Goal: Transaction & Acquisition: Purchase product/service

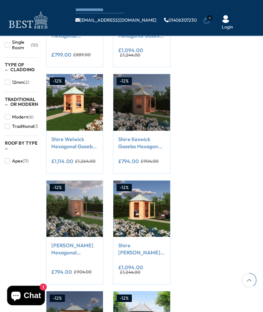
scroll to position [259, 0]
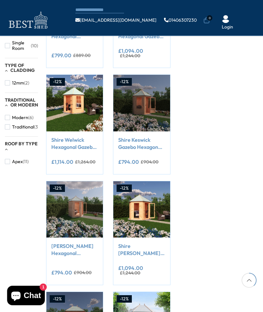
click at [75, 141] on link "Shire Welwick Hexagonal Gazebo Summerhouse 8x7 12mm Cladding" at bounding box center [74, 143] width 47 height 15
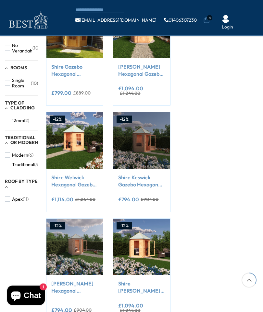
scroll to position [221, 0]
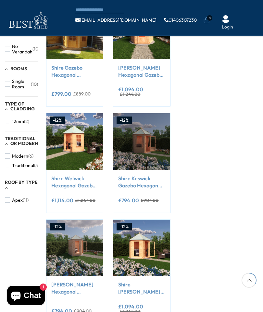
click at [80, 178] on link "Shire Welwick Hexagonal Gazebo Summerhouse 8x7 12mm Cladding" at bounding box center [74, 182] width 47 height 15
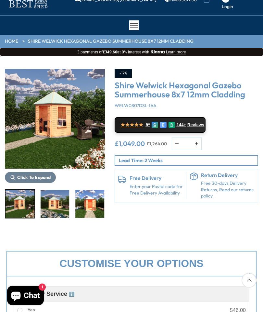
scroll to position [20, 0]
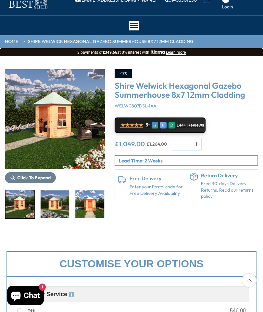
click at [20, 210] on img "1 / 9" at bounding box center [20, 205] width 29 height 28
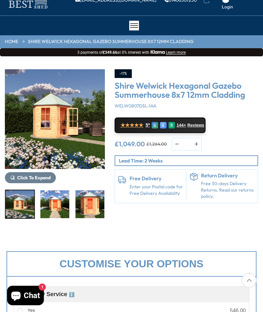
click at [53, 205] on img "3 / 9" at bounding box center [55, 205] width 29 height 28
click at [145, 208] on img "6 / 9" at bounding box center [159, 205] width 29 height 28
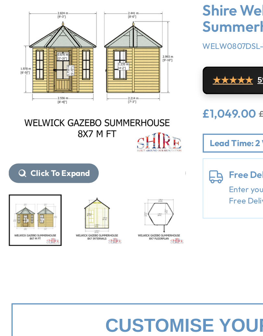
click at [23, 191] on img "5 / 9" at bounding box center [20, 205] width 29 height 28
click at [145, 191] on img "9 / 9" at bounding box center [159, 205] width 29 height 28
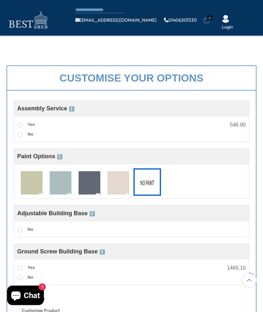
scroll to position [168, 0]
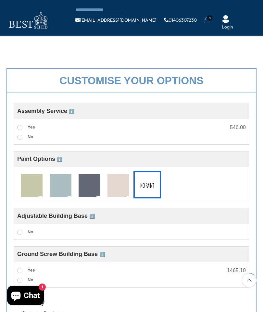
click at [64, 186] on img at bounding box center [61, 186] width 22 height 24
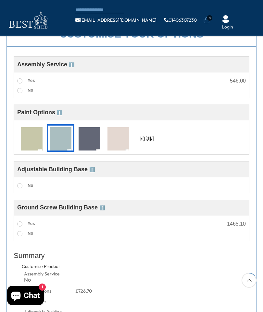
scroll to position [214, 0]
click at [94, 172] on span "ℹ️" at bounding box center [92, 170] width 6 height 5
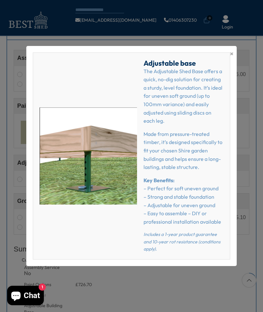
scroll to position [220, 0]
click at [231, 55] on span "×" at bounding box center [231, 53] width 4 height 9
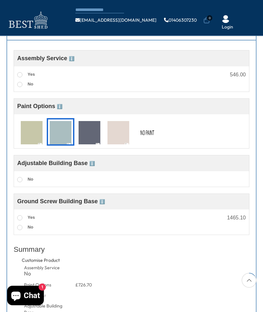
click at [104, 204] on span "ℹ️" at bounding box center [102, 201] width 6 height 5
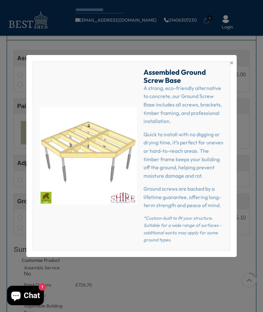
click at [243, 127] on div "× Assembled Ground Screw Base A strong, eco-friendly alternative to concrete, o…" at bounding box center [131, 156] width 263 height 312
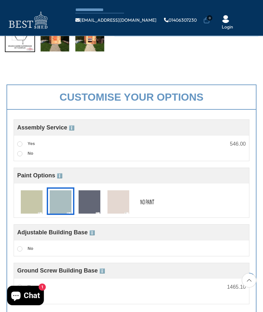
scroll to position [150, 0]
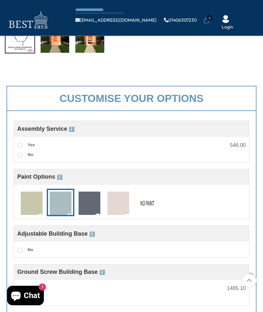
click at [73, 127] on span "ℹ️" at bounding box center [72, 129] width 6 height 5
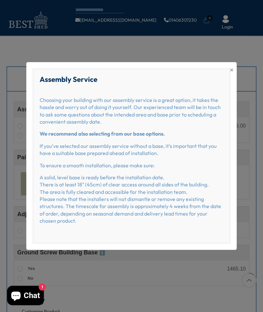
scroll to position [169, 0]
click at [232, 70] on span "×" at bounding box center [231, 69] width 4 height 9
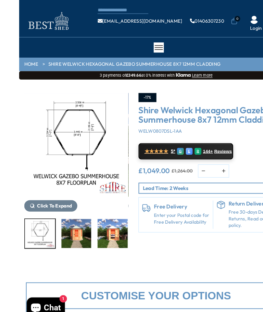
scroll to position [0, 0]
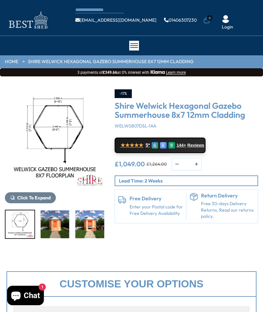
click at [56, 227] on img "8 / 9" at bounding box center [55, 225] width 29 height 28
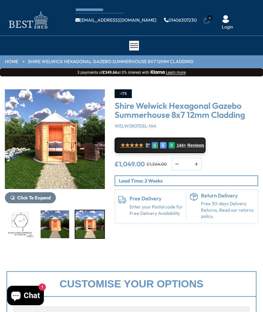
click at [93, 224] on img "9 / 9" at bounding box center [89, 225] width 29 height 28
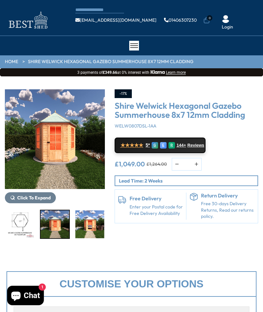
click at [58, 222] on img "8 / 9" at bounding box center [55, 225] width 29 height 28
click at [25, 228] on img "7 / 9" at bounding box center [20, 225] width 29 height 28
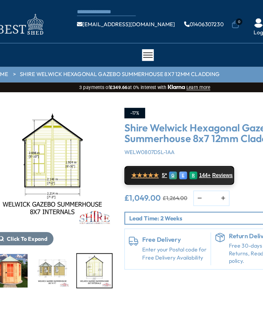
click at [75, 229] on img "6 / 9" at bounding box center [89, 225] width 29 height 28
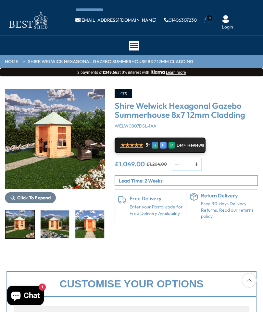
click at [14, 226] on img "1 / 9" at bounding box center [20, 225] width 29 height 28
click at [70, 160] on img "1 / 9" at bounding box center [55, 139] width 100 height 100
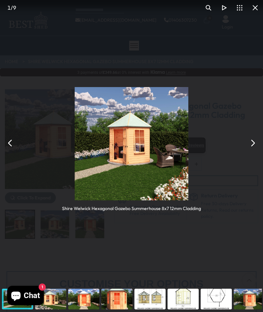
click at [252, 146] on button "You can close this modal content with the ESC key" at bounding box center [252, 143] width 16 height 16
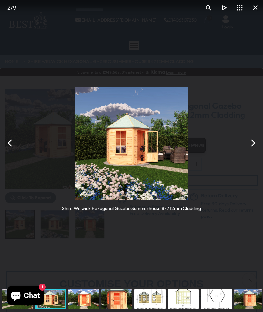
click at [252, 146] on button "You can close this modal content with the ESC key" at bounding box center [252, 143] width 16 height 16
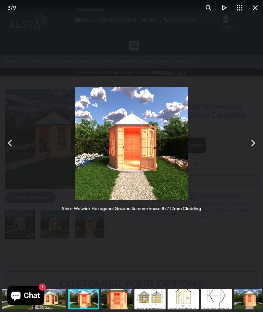
click at [249, 143] on button "You can close this modal content with the ESC key" at bounding box center [252, 143] width 16 height 16
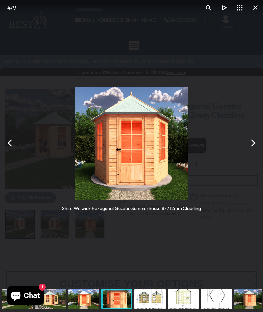
click at [252, 148] on button "You can close this modal content with the ESC key" at bounding box center [252, 143] width 16 height 16
